Goal: Task Accomplishment & Management: Use online tool/utility

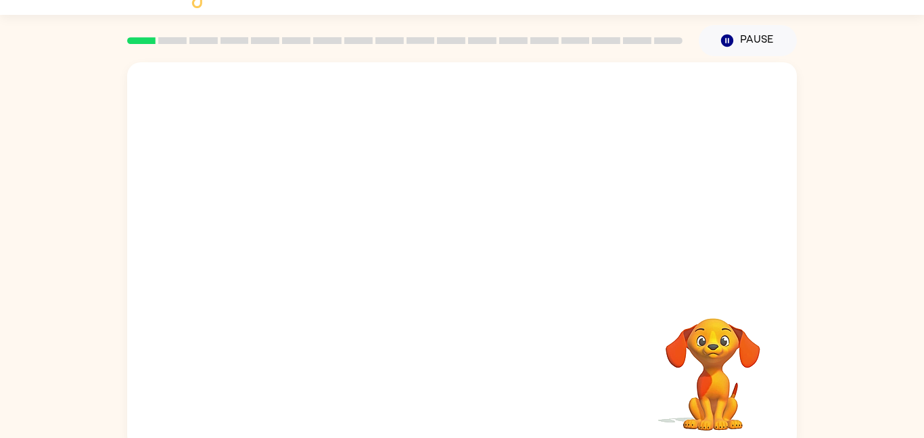
scroll to position [38, 0]
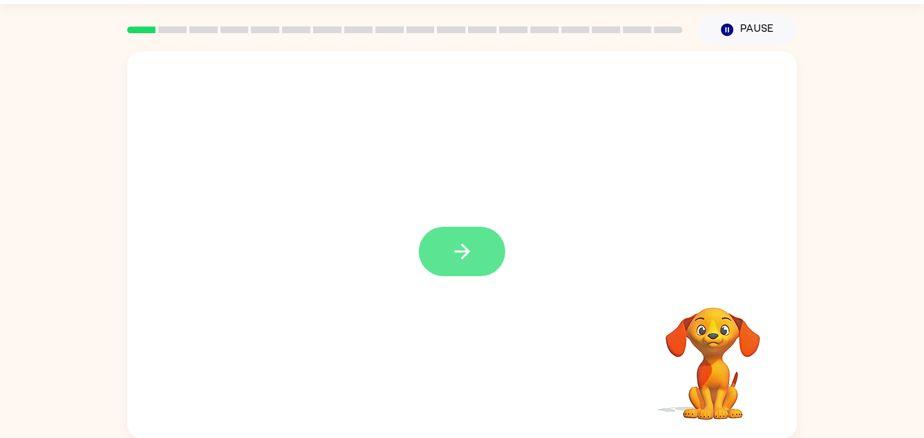
click at [485, 254] on button "button" at bounding box center [462, 251] width 87 height 49
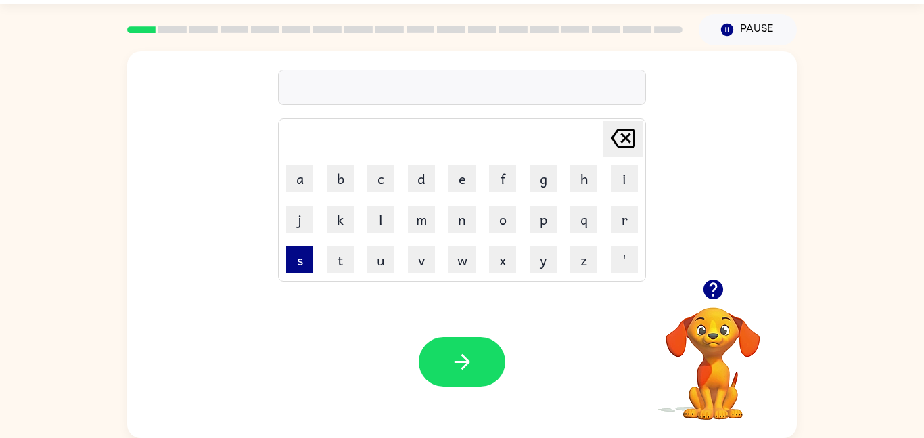
click at [287, 256] on button "s" at bounding box center [299, 259] width 27 height 27
type button "s"
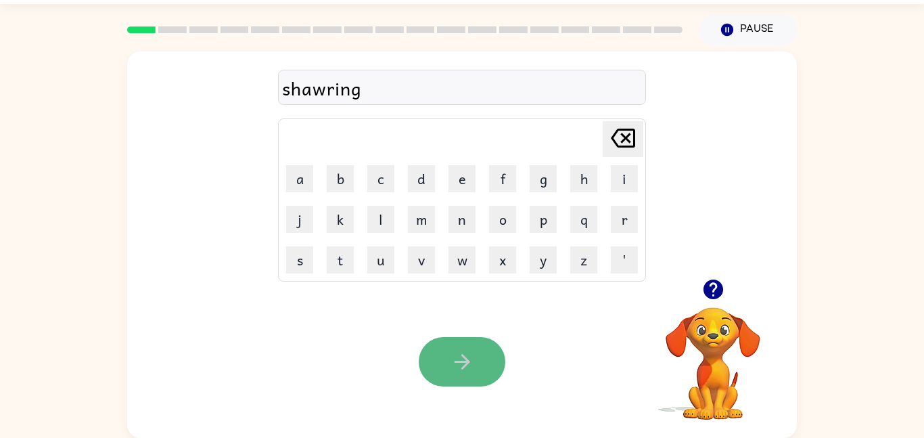
click at [464, 373] on icon "button" at bounding box center [463, 362] width 24 height 24
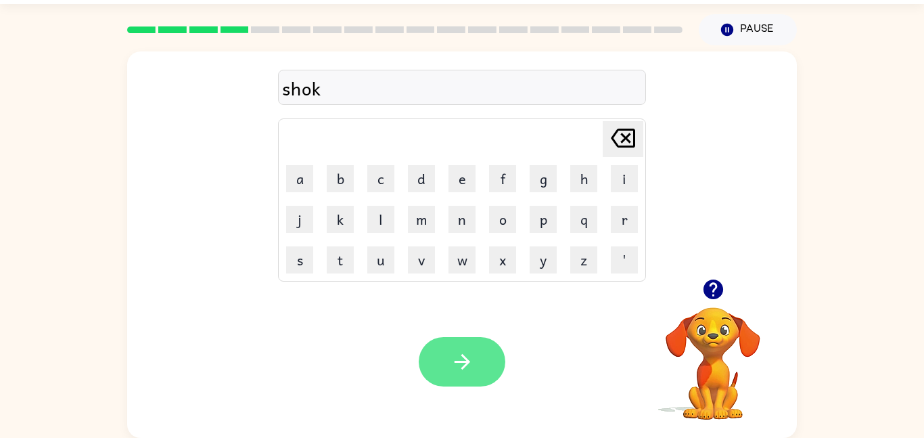
click at [485, 346] on button "button" at bounding box center [462, 361] width 87 height 49
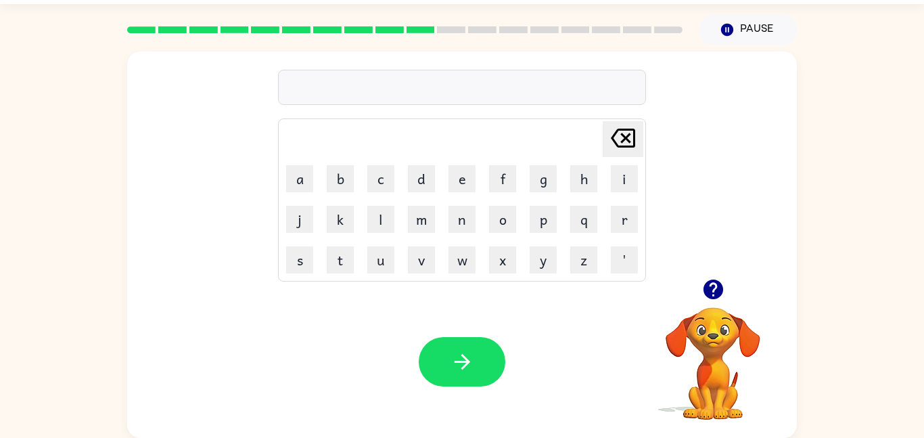
click at [747, 358] on video "Your browser must support playing .mp4 files to use Literably. Please try using…" at bounding box center [713, 353] width 135 height 135
click at [749, 361] on video "Your browser must support playing .mp4 files to use Literably. Please try using…" at bounding box center [713, 353] width 135 height 135
click at [750, 355] on video "Your browser must support playing .mp4 files to use Literably. Please try using…" at bounding box center [713, 353] width 135 height 135
click at [750, 349] on video "Your browser must support playing .mp4 files to use Literably. Please try using…" at bounding box center [713, 353] width 135 height 135
click at [763, 355] on video "Your browser must support playing .mp4 files to use Literably. Please try using…" at bounding box center [713, 353] width 135 height 135
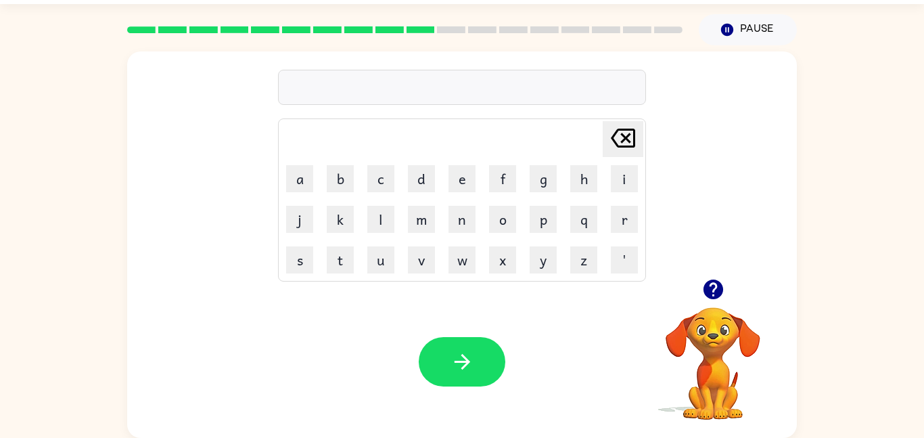
click at [744, 370] on video "Your browser must support playing .mp4 files to use Literably. Please try using…" at bounding box center [713, 353] width 135 height 135
click at [733, 372] on video "Your browser must support playing .mp4 files to use Literably. Please try using…" at bounding box center [713, 353] width 135 height 135
click at [730, 367] on video "Your browser must support playing .mp4 files to use Literably. Please try using…" at bounding box center [713, 353] width 135 height 135
click at [728, 359] on video "Your browser must support playing .mp4 files to use Literably. Please try using…" at bounding box center [713, 353] width 135 height 135
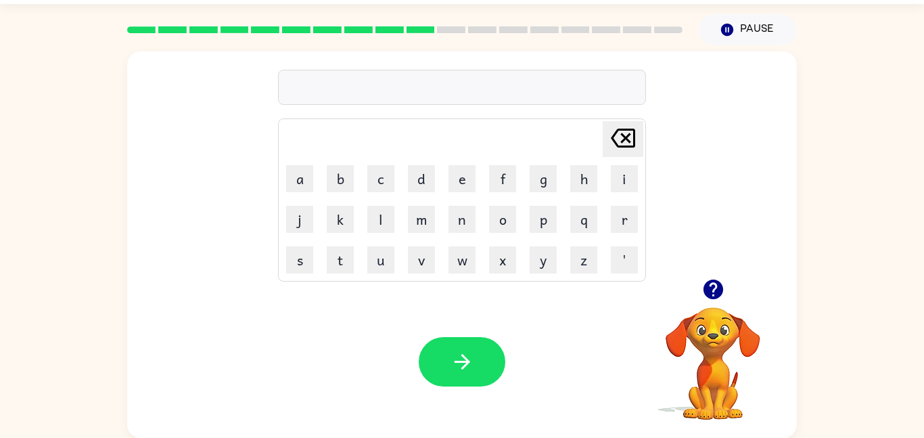
click at [731, 341] on video "Your browser must support playing .mp4 files to use Literably. Please try using…" at bounding box center [713, 353] width 135 height 135
click at [742, 340] on video "Your browser must support playing .mp4 files to use Literably. Please try using…" at bounding box center [713, 353] width 135 height 135
click at [728, 338] on video "Your browser must support playing .mp4 files to use Literably. Please try using…" at bounding box center [713, 353] width 135 height 135
click at [733, 330] on video "Your browser must support playing .mp4 files to use Literably. Please try using…" at bounding box center [713, 353] width 135 height 135
click at [734, 326] on video "Your browser must support playing .mp4 files to use Literably. Please try using…" at bounding box center [713, 353] width 135 height 135
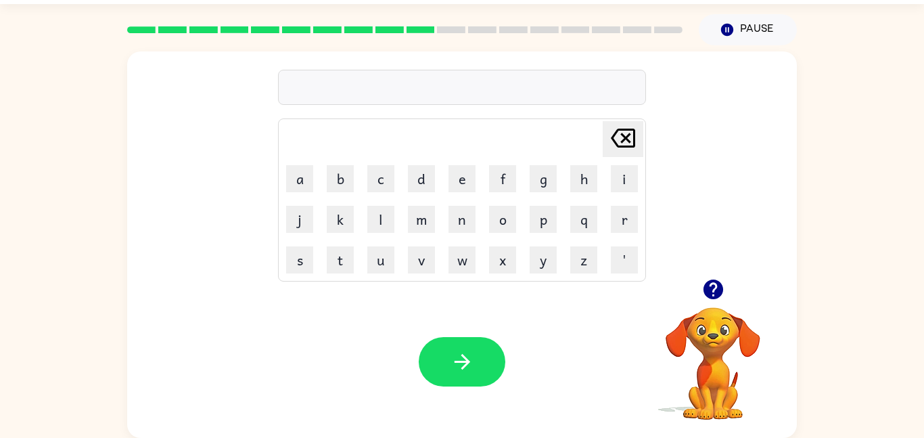
click at [745, 321] on video "Your browser must support playing .mp4 files to use Literably. Please try using…" at bounding box center [713, 353] width 135 height 135
click at [742, 30] on button "Pause Pause" at bounding box center [748, 29] width 98 height 31
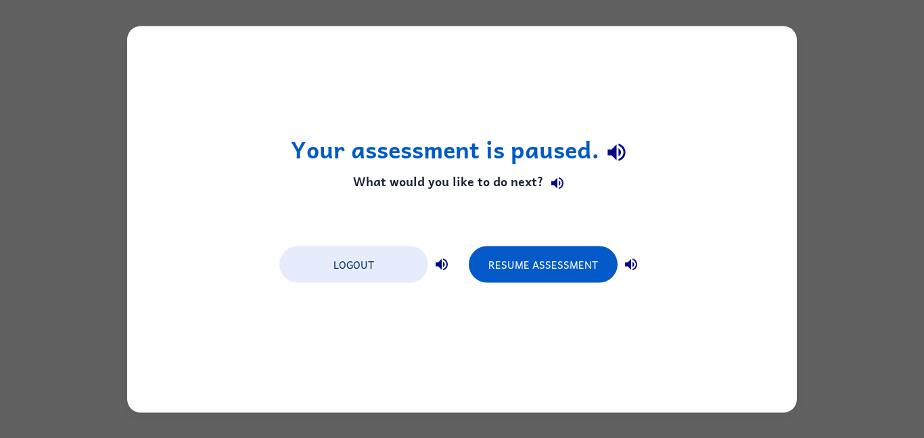
scroll to position [0, 0]
click at [564, 281] on button "Resume Assessment" at bounding box center [543, 264] width 149 height 37
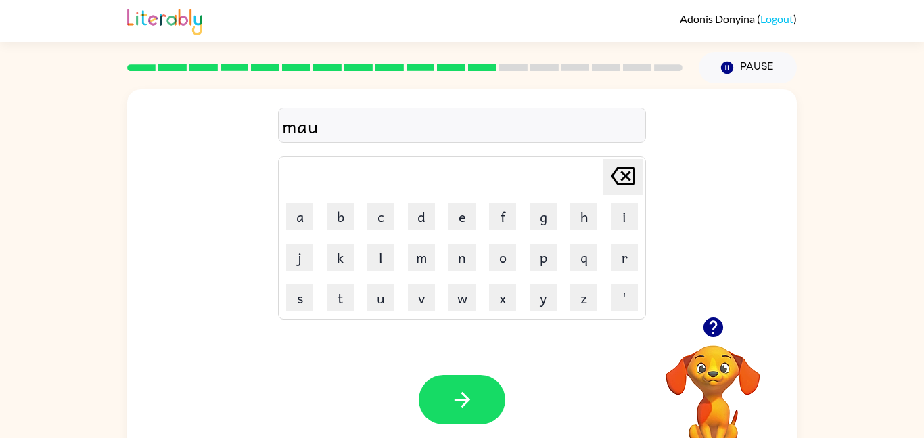
click at [703, 399] on video "Your browser must support playing .mp4 files to use Literably. Please try using…" at bounding box center [713, 391] width 135 height 135
click at [738, 83] on button "Pause Pause" at bounding box center [748, 67] width 98 height 31
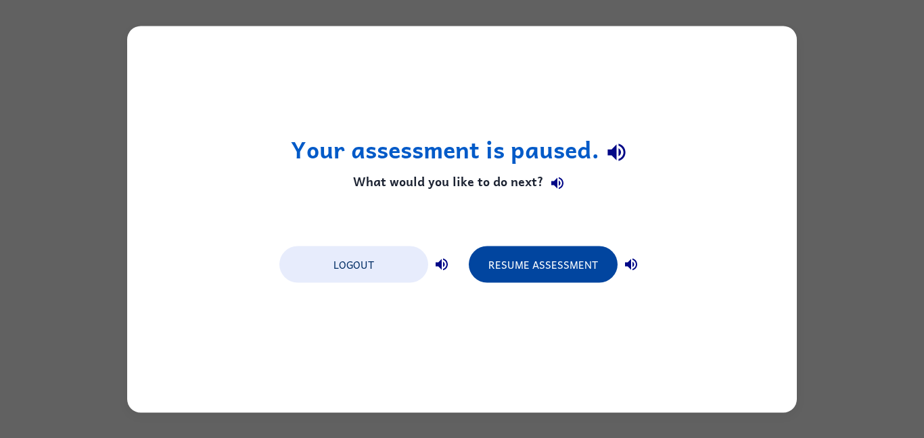
click at [556, 254] on button "Resume Assessment" at bounding box center [543, 264] width 149 height 37
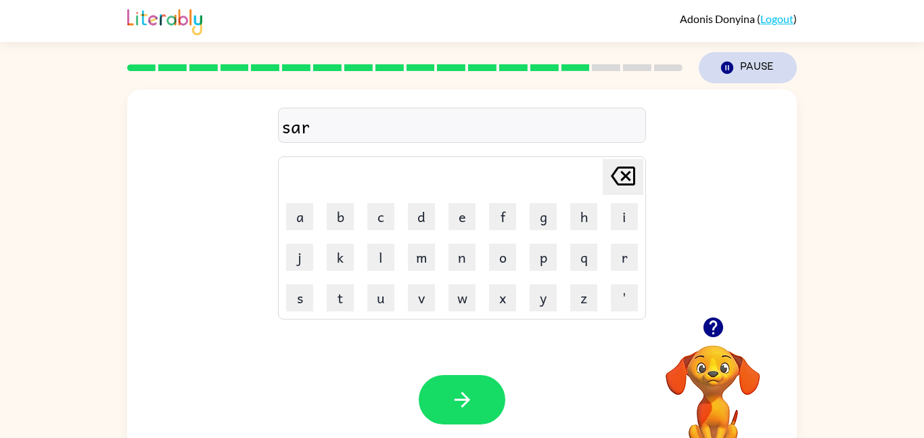
click at [754, 78] on button "Pause Pause" at bounding box center [748, 67] width 98 height 31
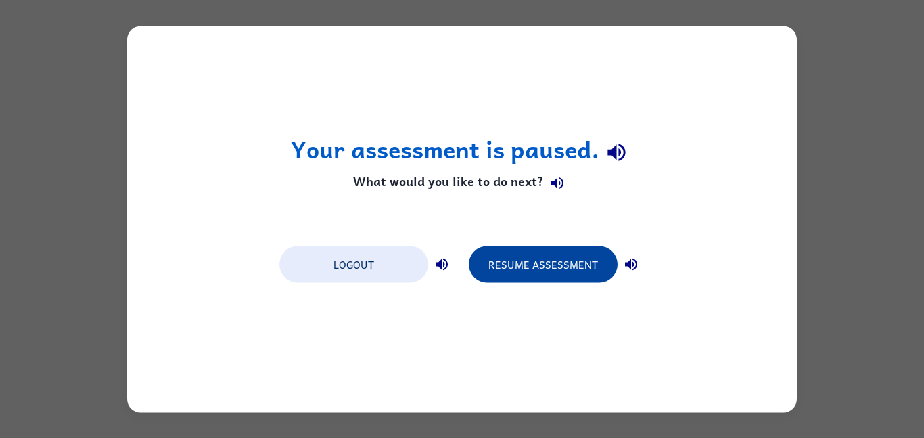
click at [547, 268] on button "Resume Assessment" at bounding box center [543, 264] width 149 height 37
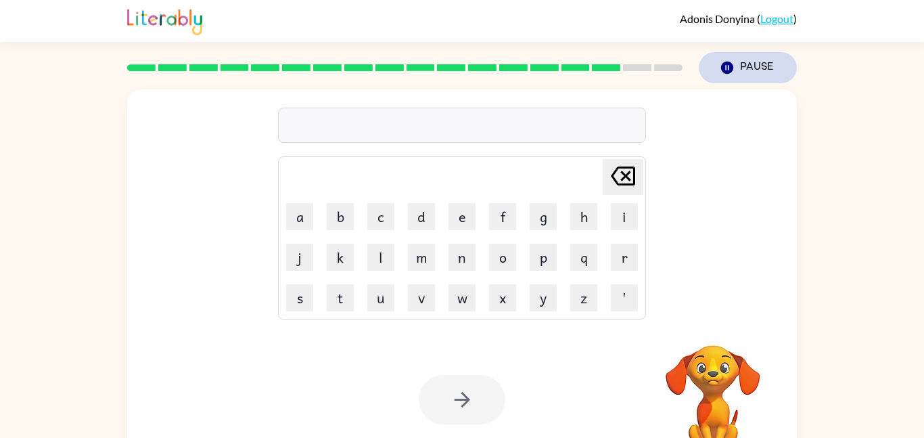
click at [765, 52] on button "Pause Pause" at bounding box center [748, 67] width 98 height 31
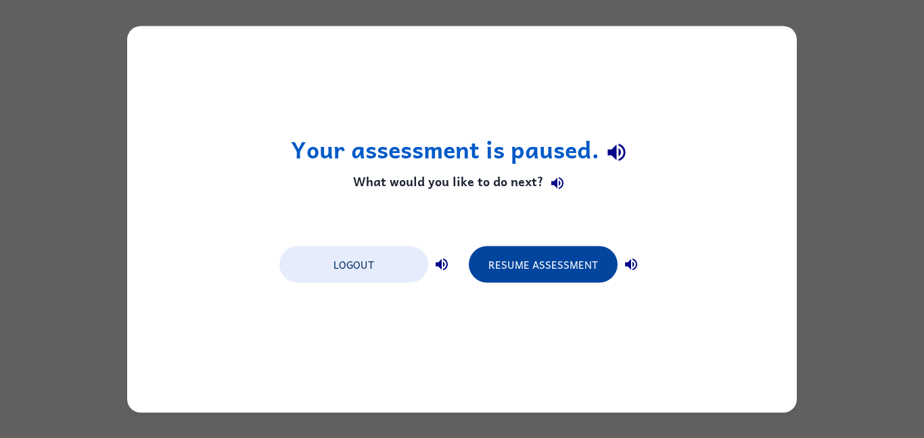
click at [564, 254] on button "Resume Assessment" at bounding box center [543, 264] width 149 height 37
